Goal: Register for event/course

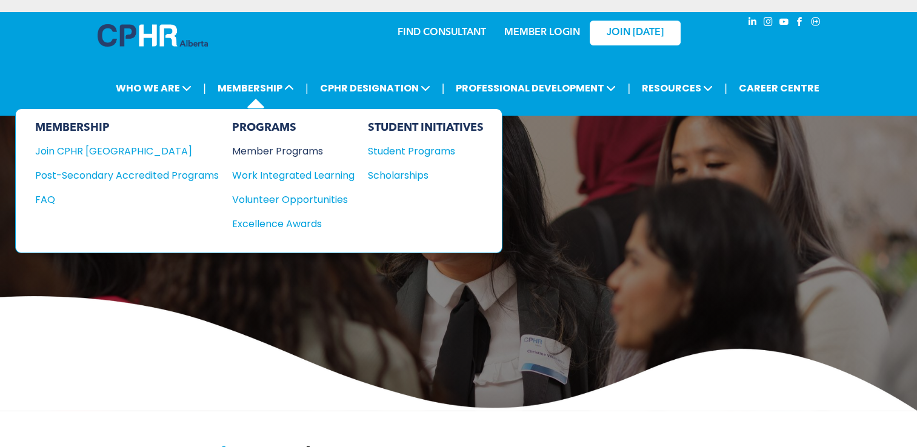
click at [268, 150] on div "Member Programs" at bounding box center [287, 151] width 110 height 15
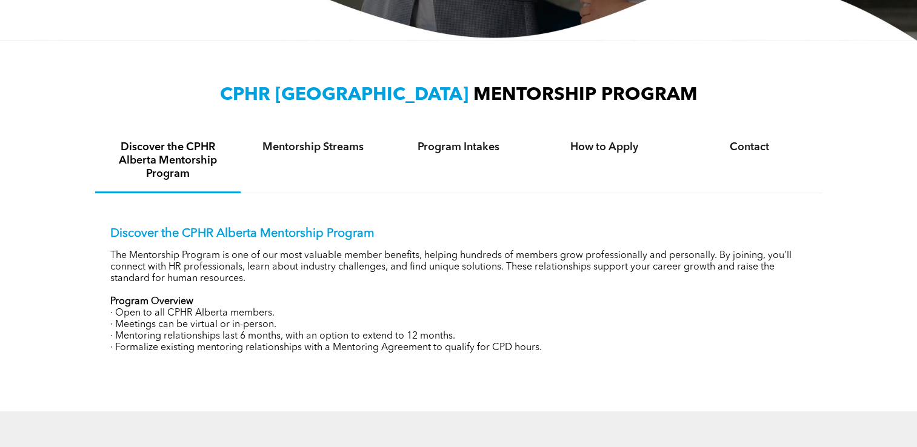
scroll to position [364, 0]
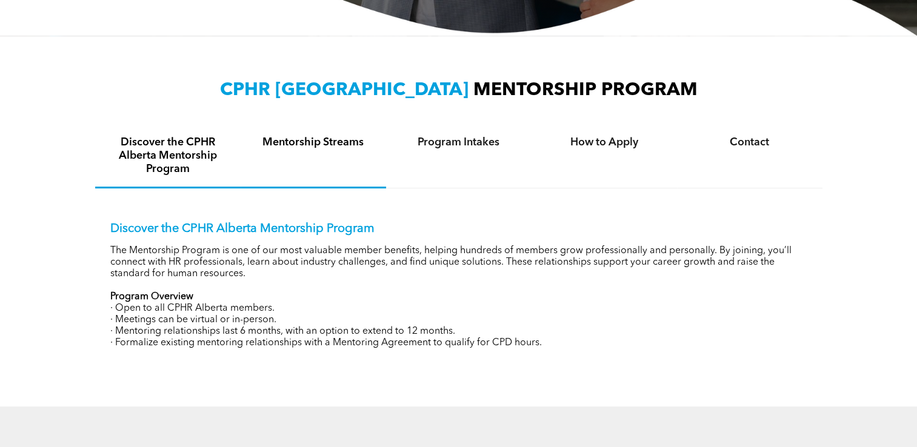
click at [342, 139] on h4 "Mentorship Streams" at bounding box center [314, 142] width 124 height 13
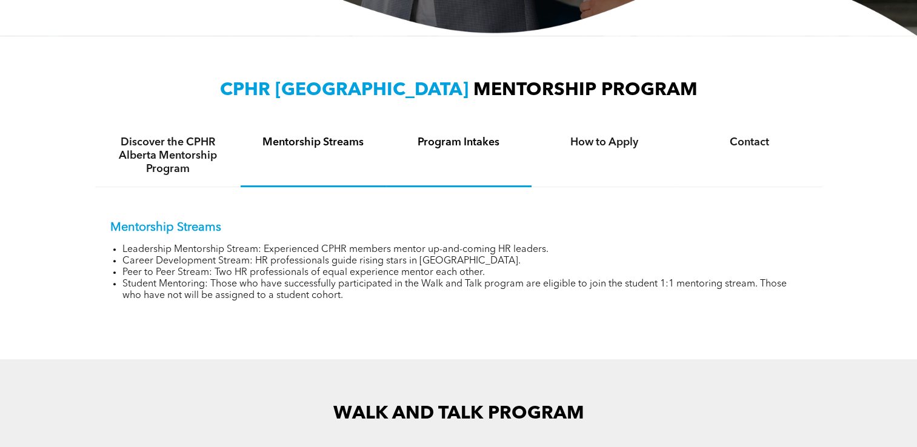
click at [472, 154] on div "Program Intakes" at bounding box center [458, 156] width 145 height 62
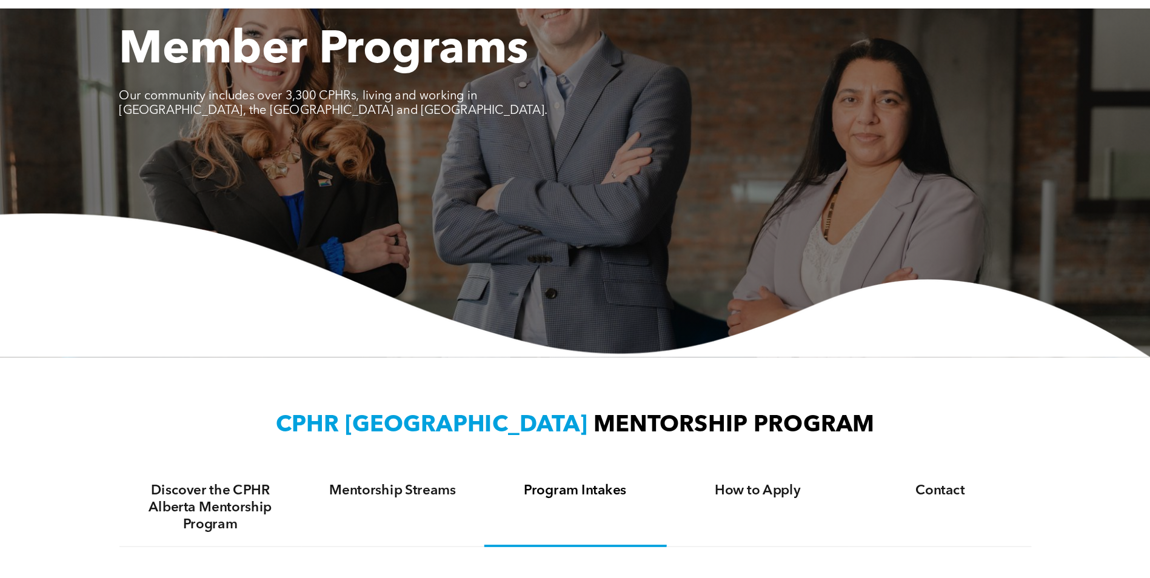
scroll to position [0, 0]
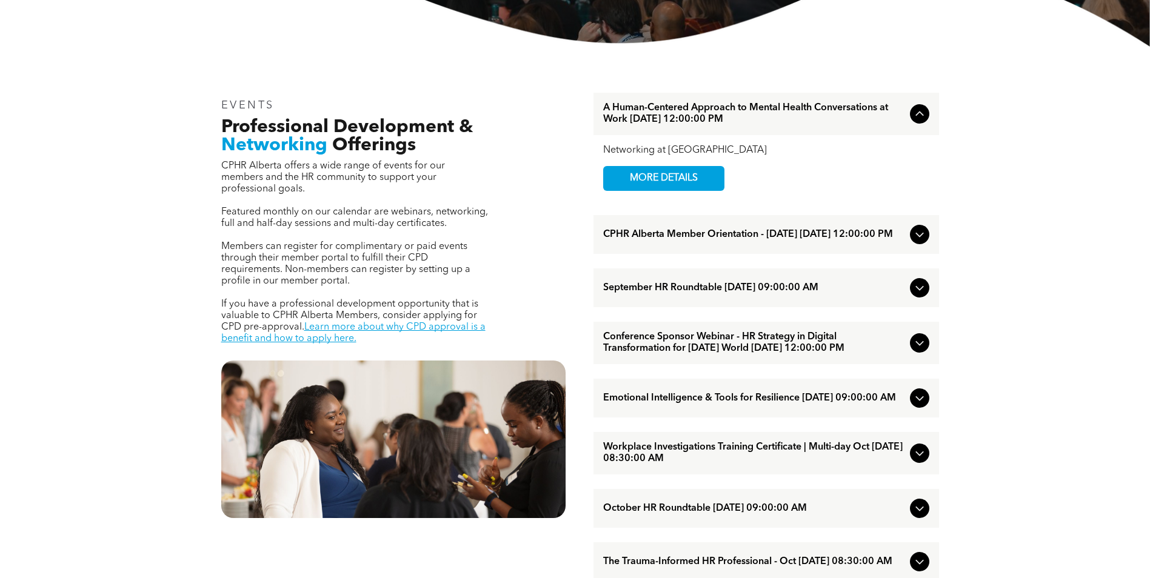
scroll to position [364, 0]
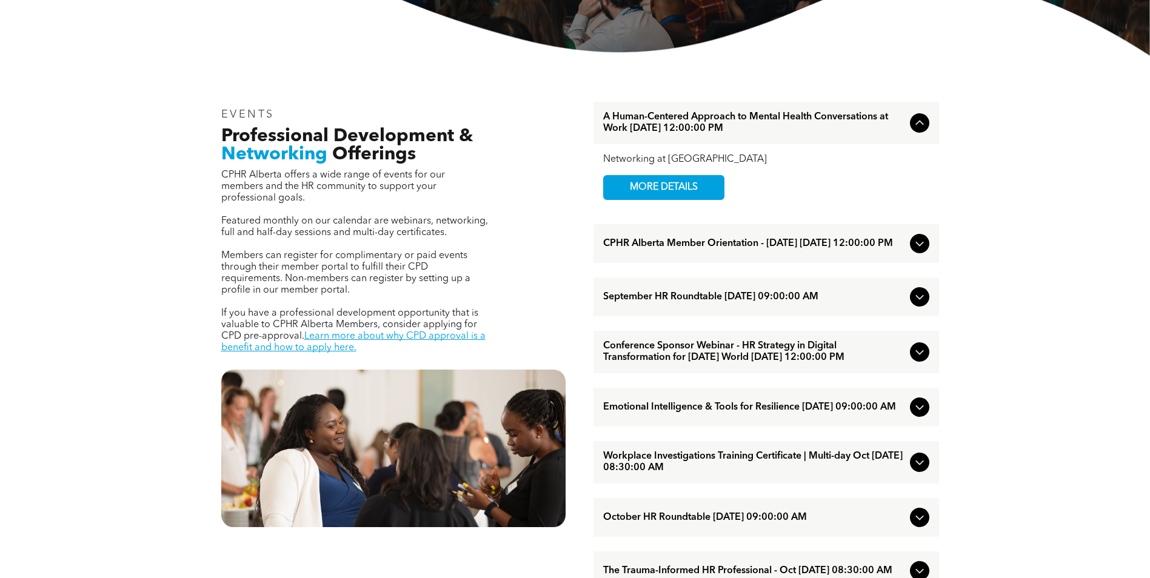
click at [916, 248] on icon at bounding box center [919, 243] width 15 height 15
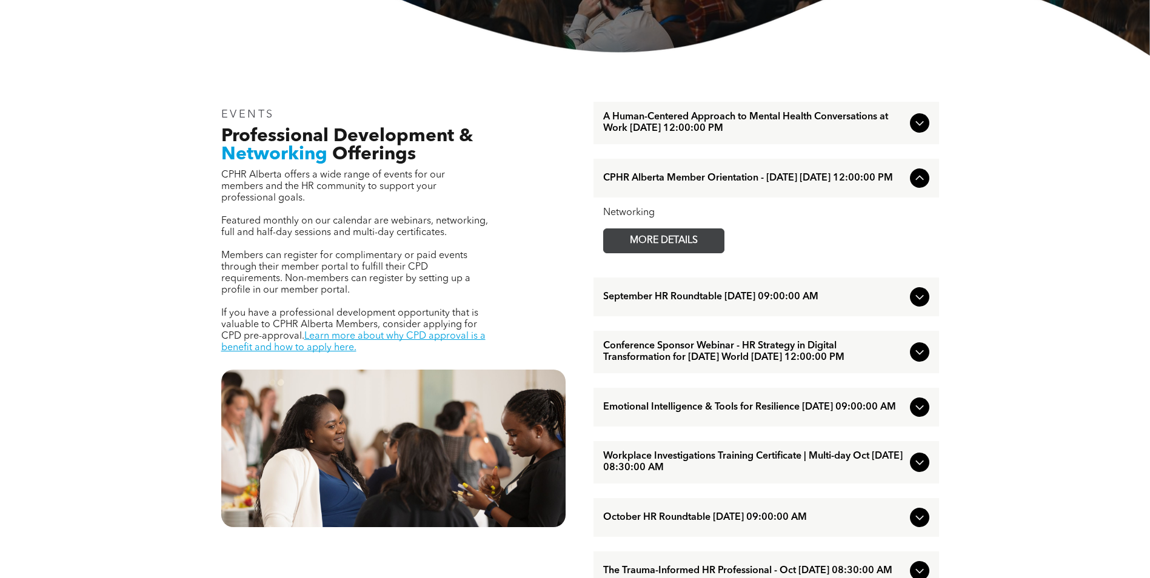
click at [656, 244] on span "MORE DETAILS" at bounding box center [664, 241] width 96 height 24
click at [776, 303] on span "September HR Roundtable September/11/2025 09:00:00 AM" at bounding box center [754, 298] width 302 height 12
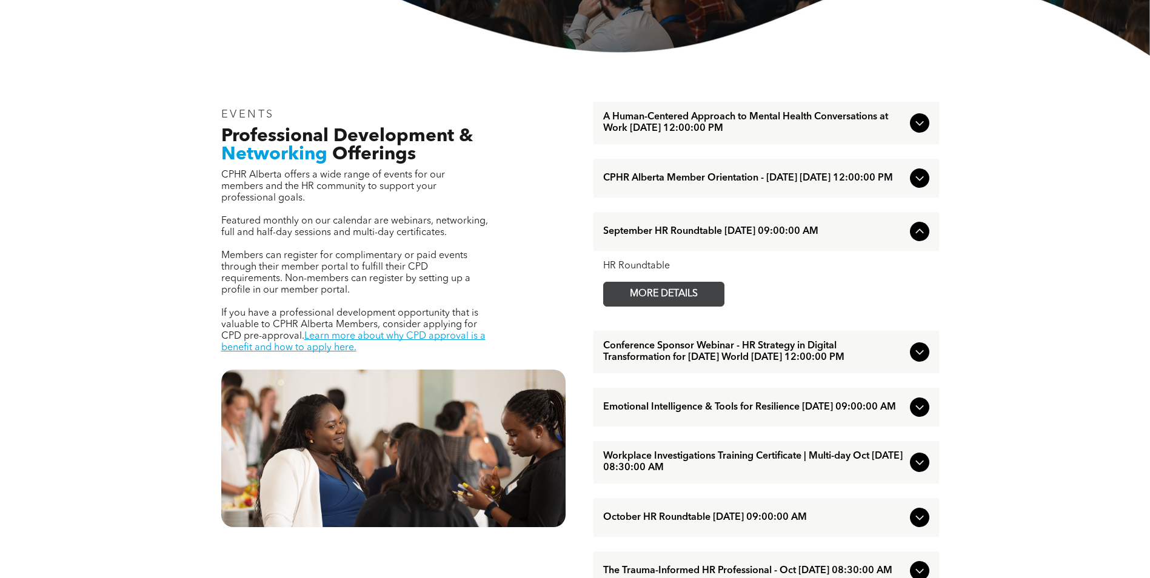
click at [692, 293] on span "MORE DETAILS" at bounding box center [664, 294] width 96 height 24
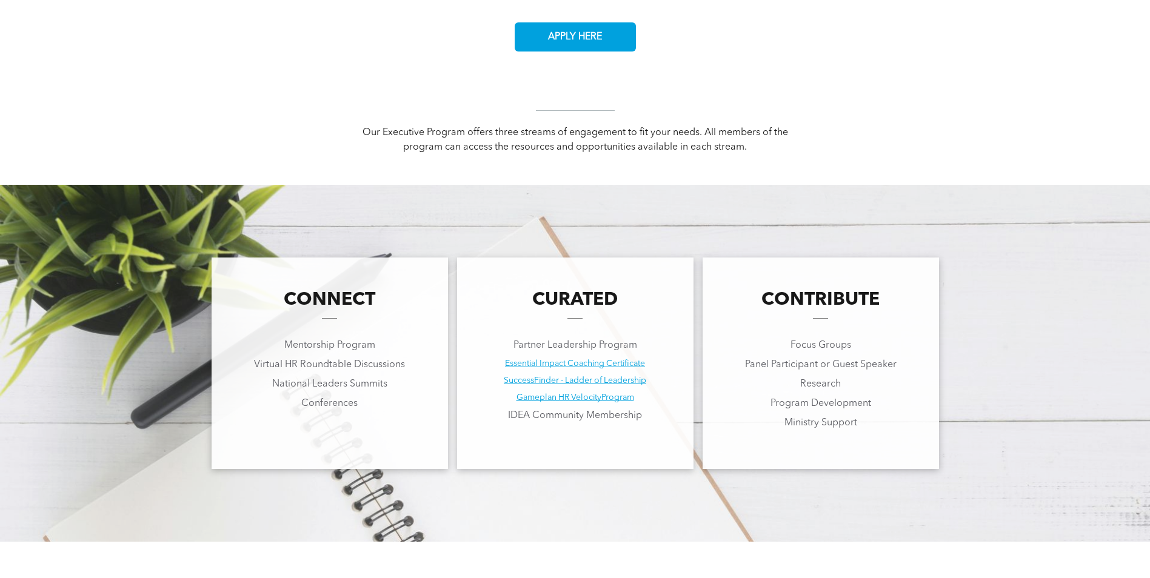
scroll to position [849, 0]
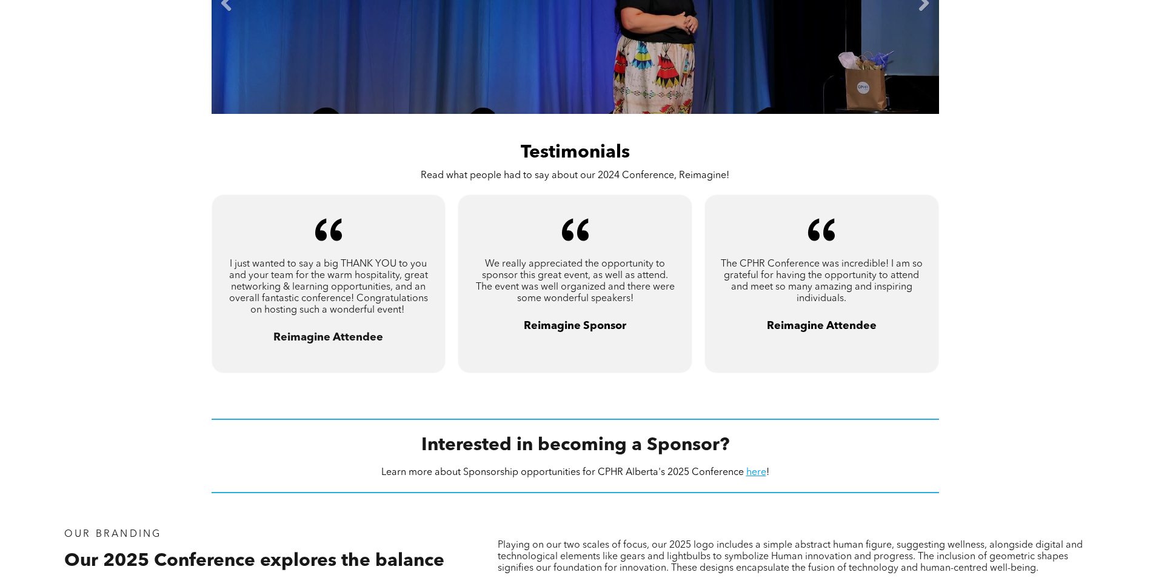
scroll to position [606, 0]
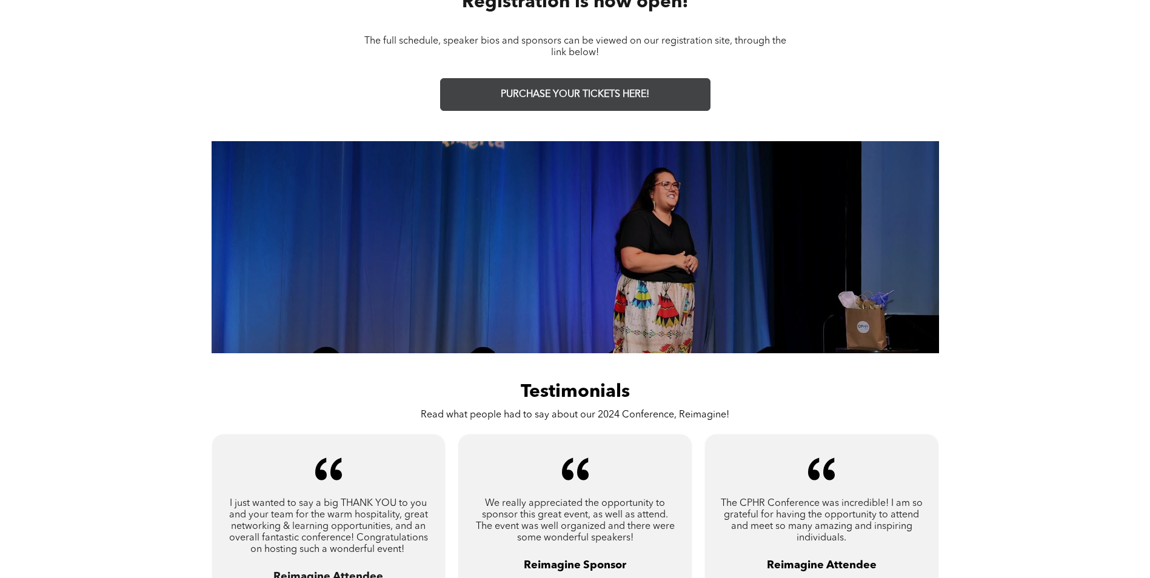
click at [627, 93] on span "PURCHASE YOUR TICKETS HERE!" at bounding box center [575, 95] width 148 height 12
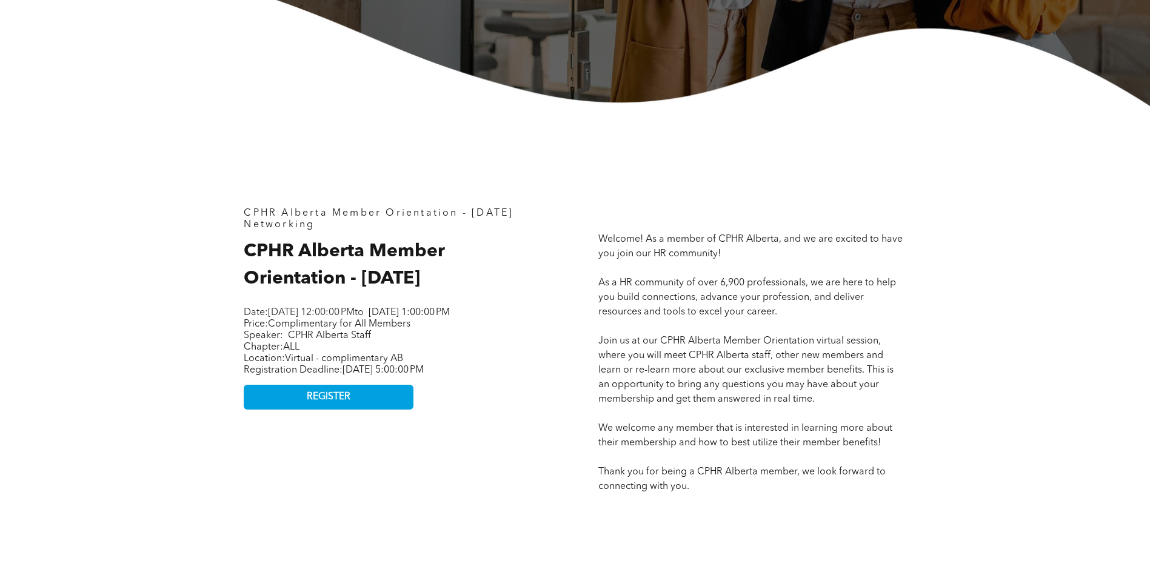
scroll to position [424, 0]
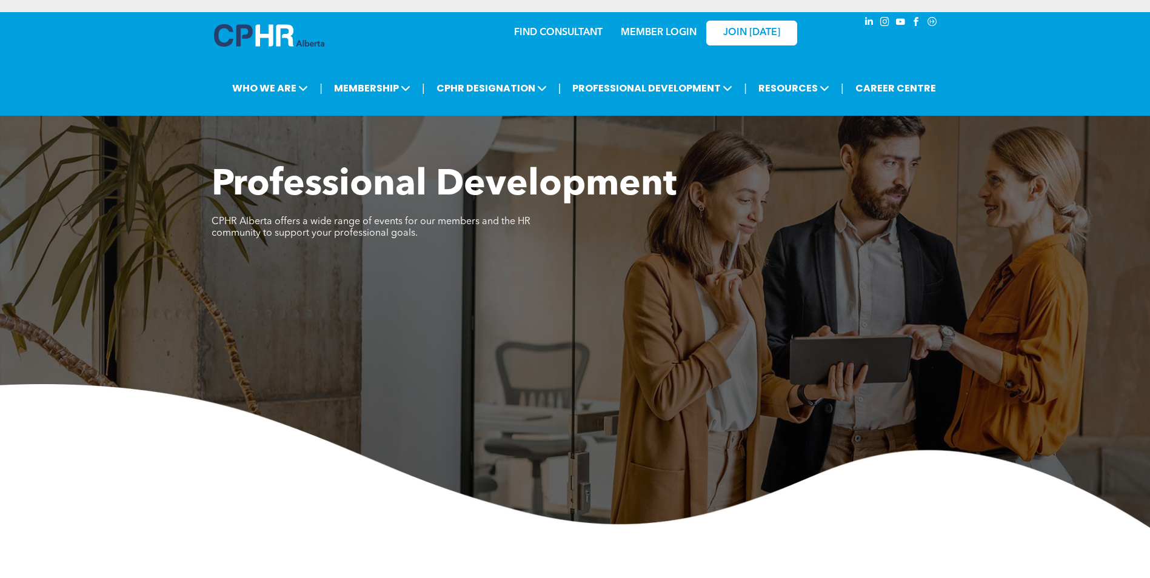
scroll to position [242, 0]
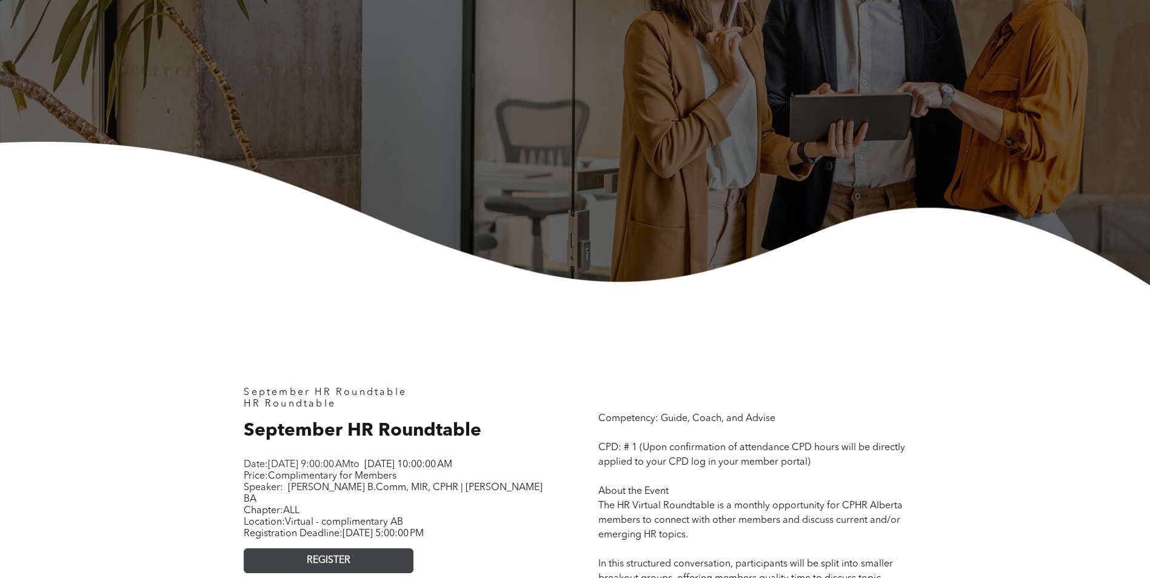
click at [372, 571] on link "REGISTER" at bounding box center [329, 561] width 170 height 25
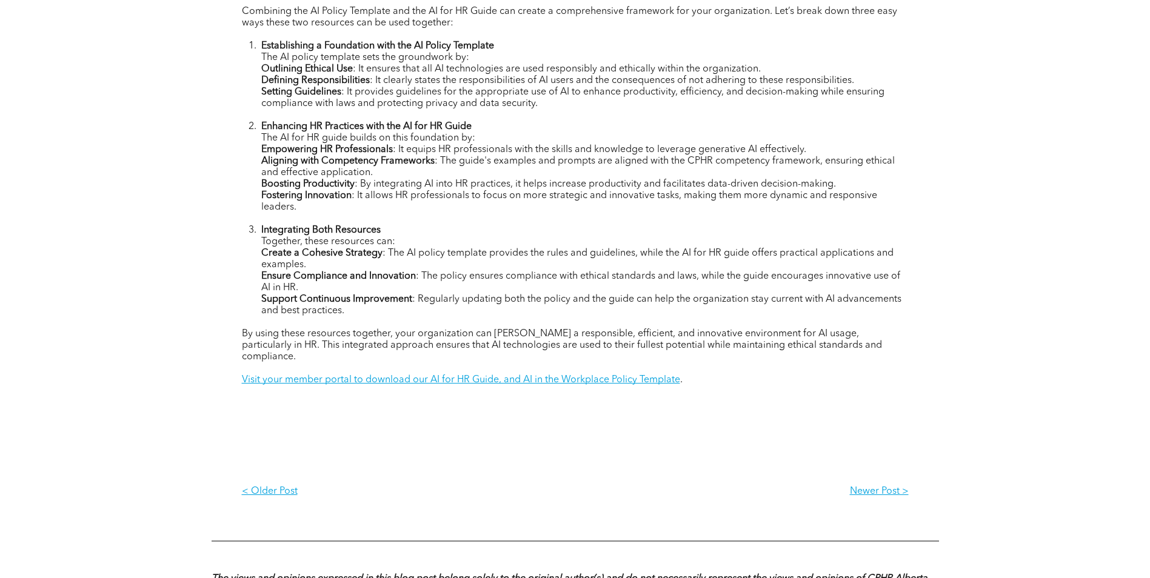
scroll to position [727, 0]
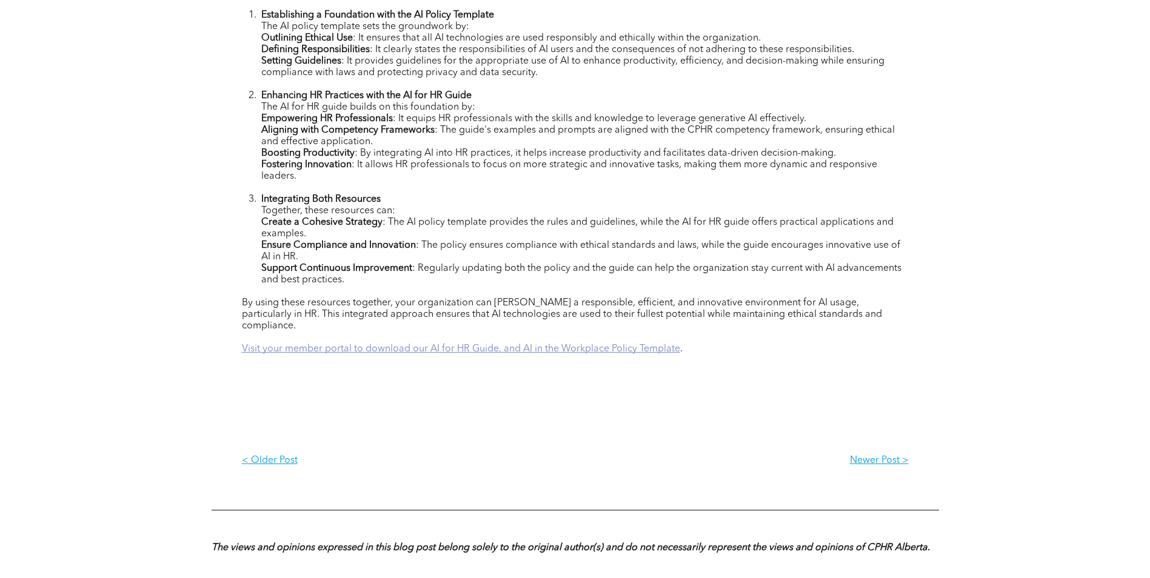
click at [643, 344] on link "Visit your member portal to download our AI for HR Guide, and AI in the Workpla…" at bounding box center [461, 349] width 438 height 10
